Goal: Navigation & Orientation: Find specific page/section

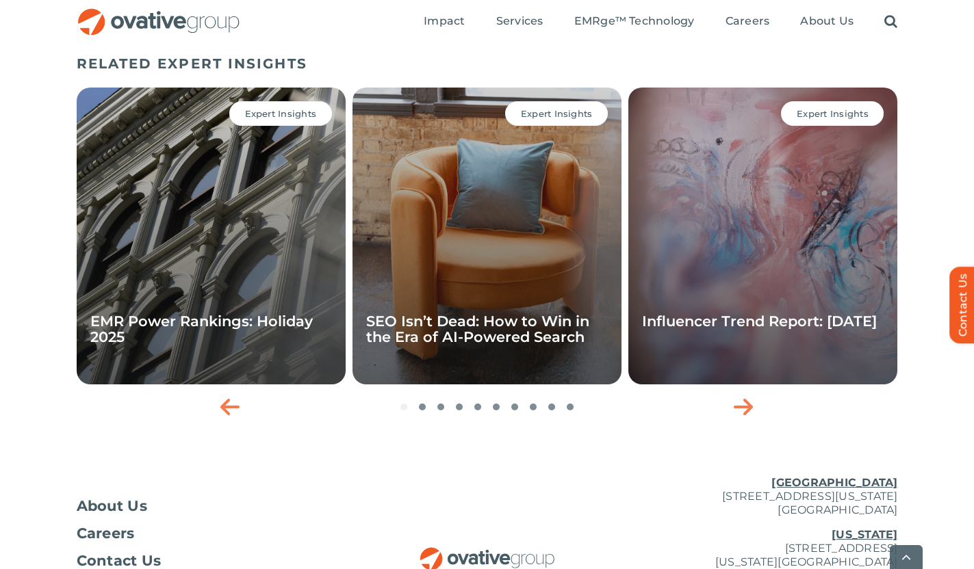
scroll to position [1633, 0]
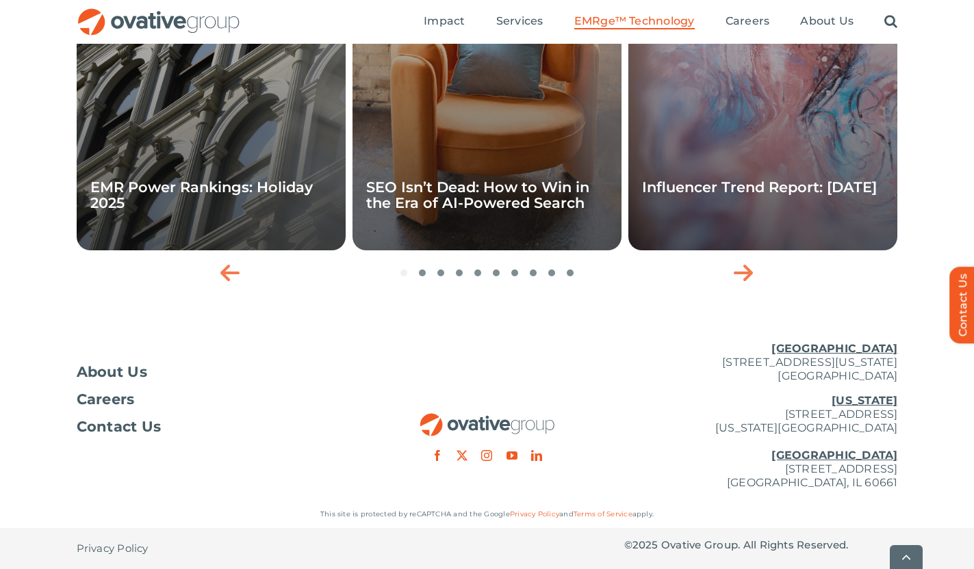
click at [614, 25] on span "EMRge™ Technology" at bounding box center [634, 21] width 120 height 14
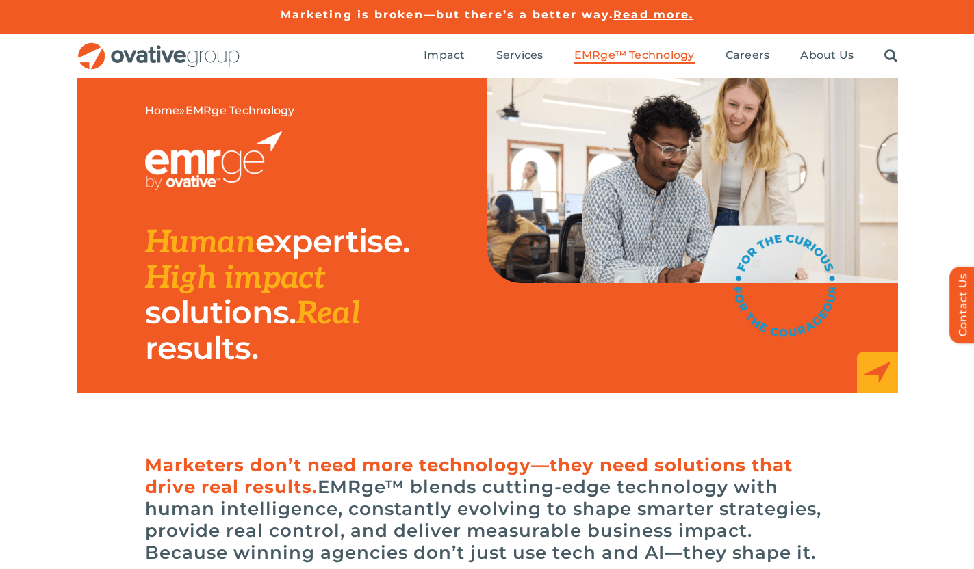
click at [512, 47] on ul "Impact Expert Insights Case Studies Awards & Press Services Media Measurement C…" at bounding box center [661, 56] width 474 height 44
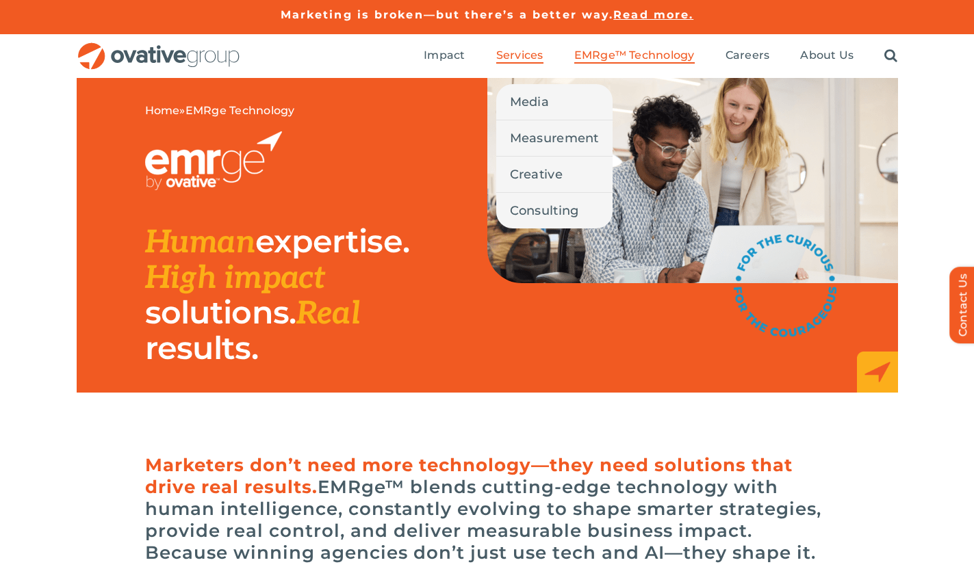
click at [512, 55] on span "Services" at bounding box center [519, 56] width 47 height 14
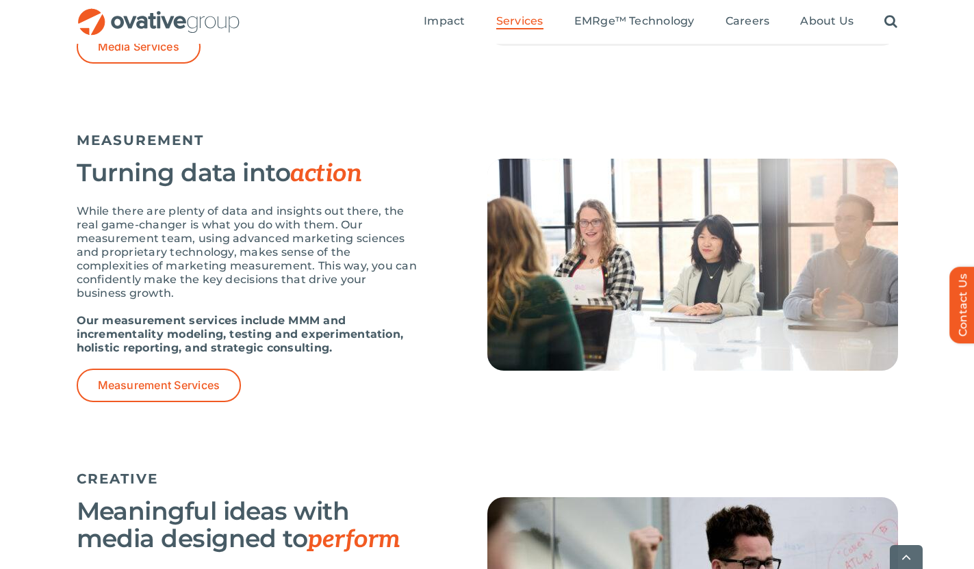
scroll to position [1160, 0]
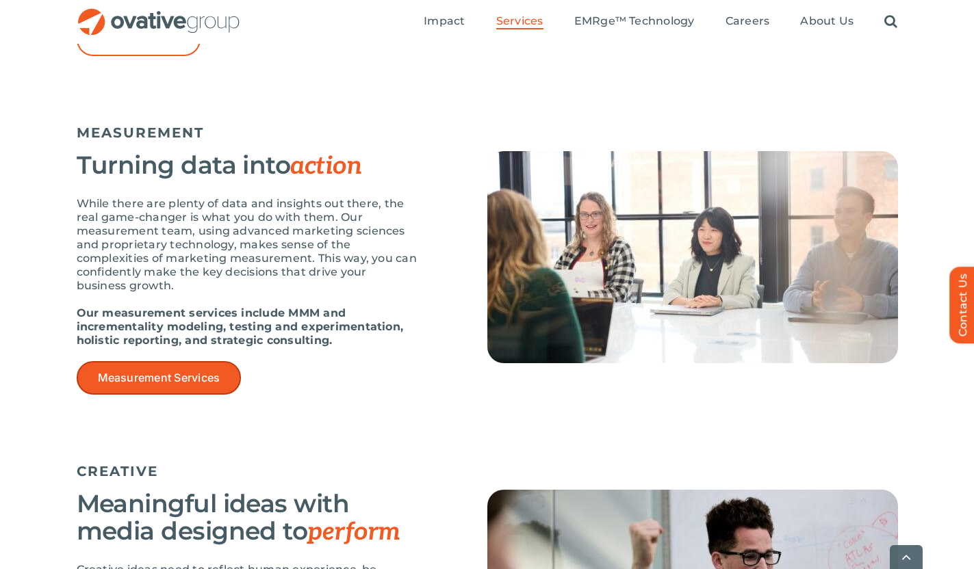
click at [190, 373] on span "Measurement Services" at bounding box center [159, 378] width 122 height 13
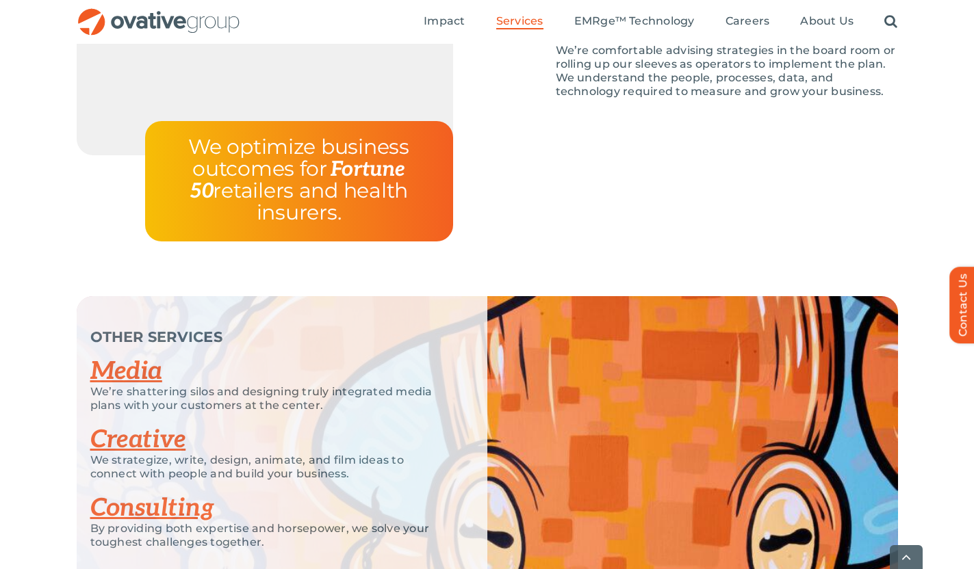
scroll to position [2435, 0]
